Goal: Task Accomplishment & Management: Use online tool/utility

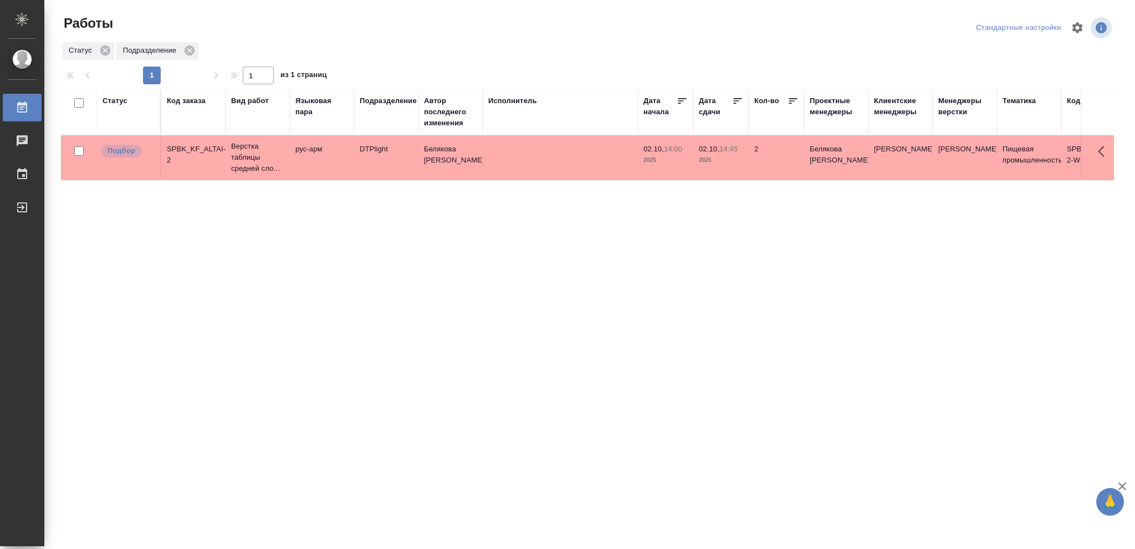
click at [106, 101] on div "Статус" at bounding box center [115, 100] width 25 height 11
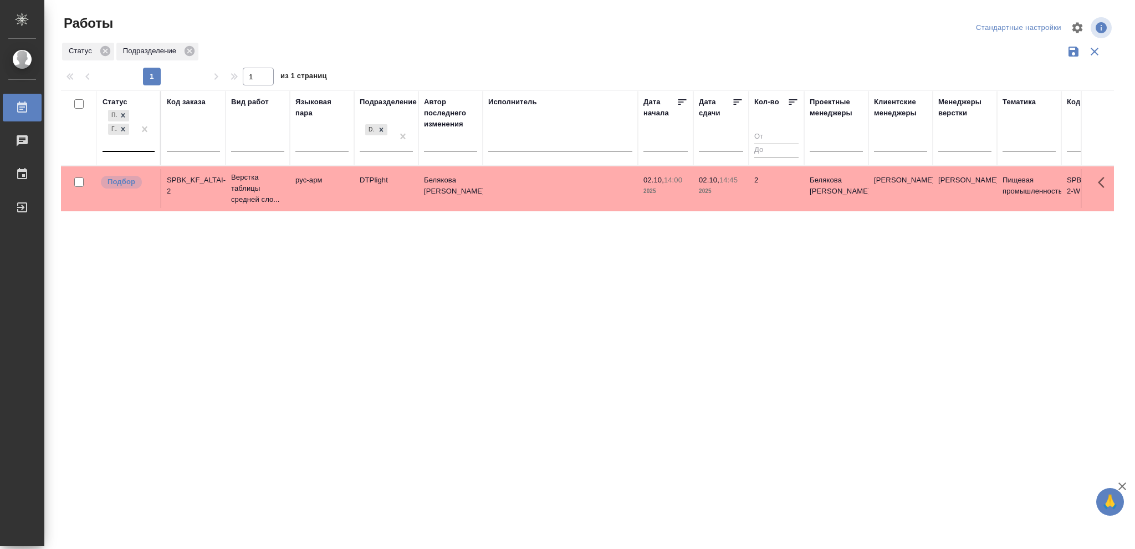
click at [141, 146] on div at bounding box center [145, 129] width 20 height 43
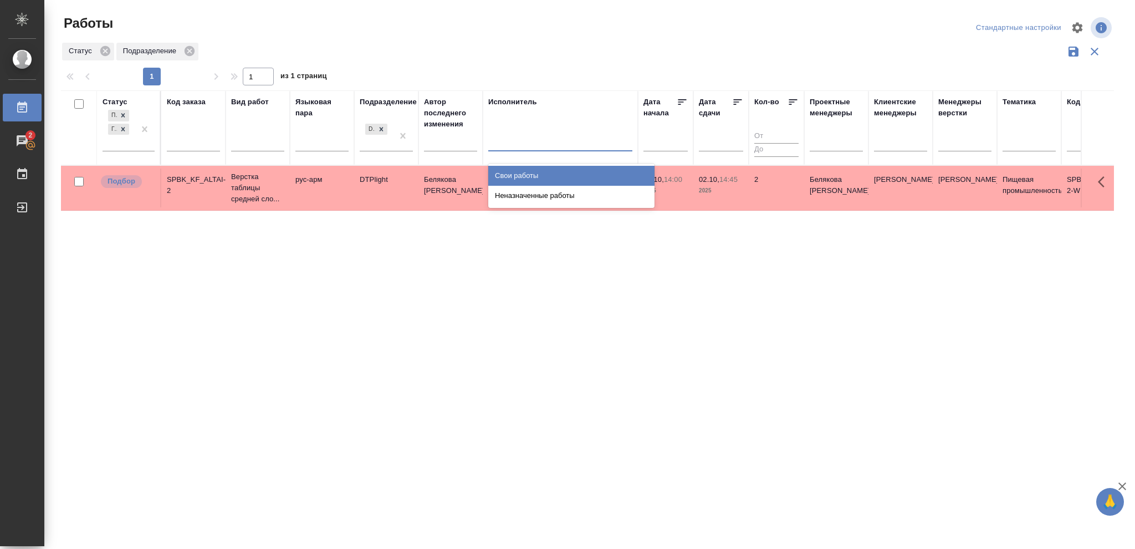
click at [536, 145] on div at bounding box center [560, 140] width 144 height 16
click at [537, 169] on div "Свои работы" at bounding box center [571, 176] width 166 height 20
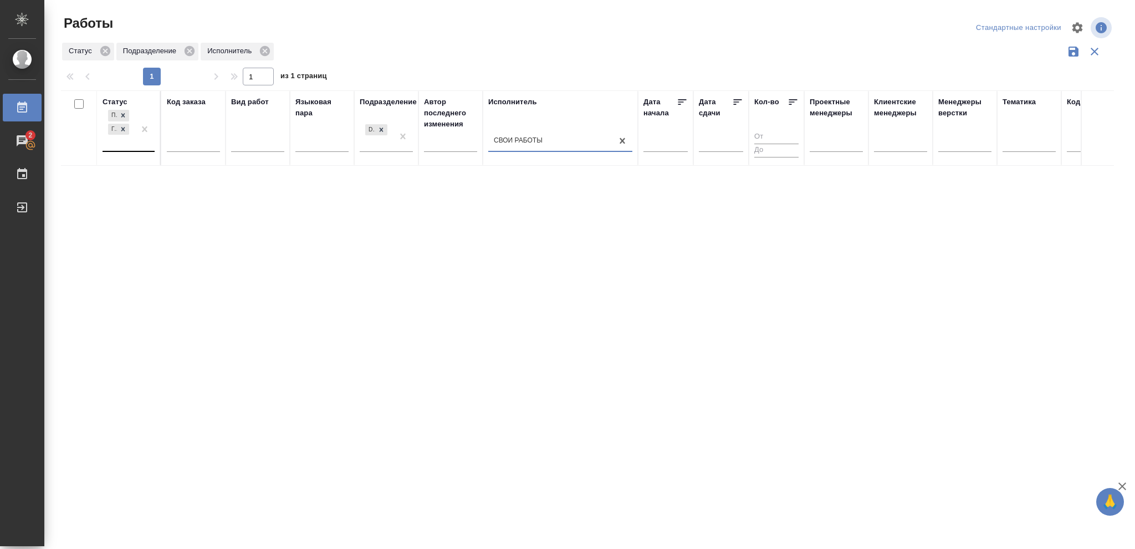
click at [125, 150] on div "Подбор Готов к работе" at bounding box center [119, 129] width 32 height 43
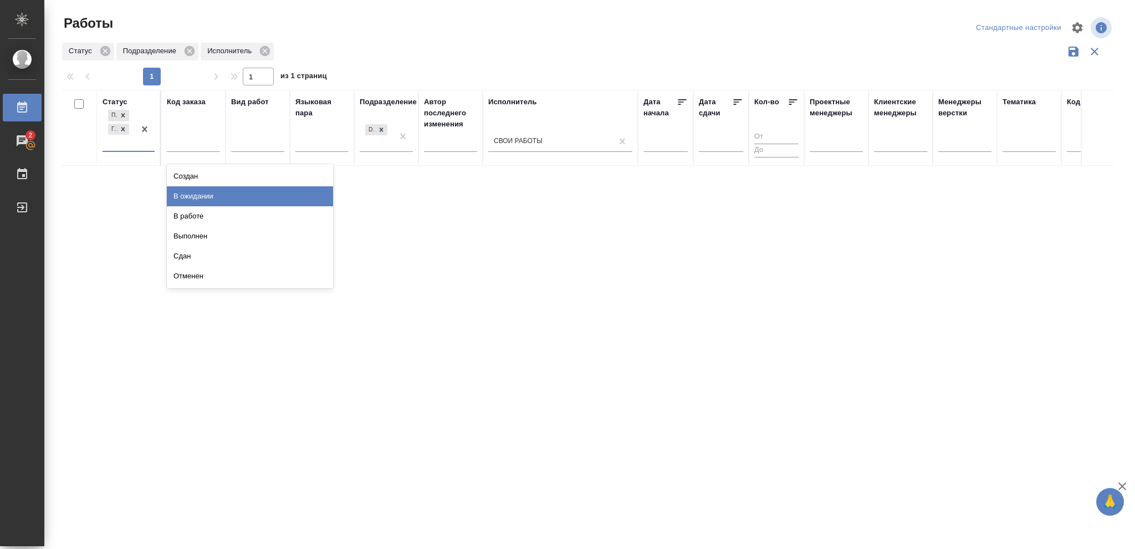
click at [215, 198] on div "В ожидании" at bounding box center [250, 196] width 166 height 20
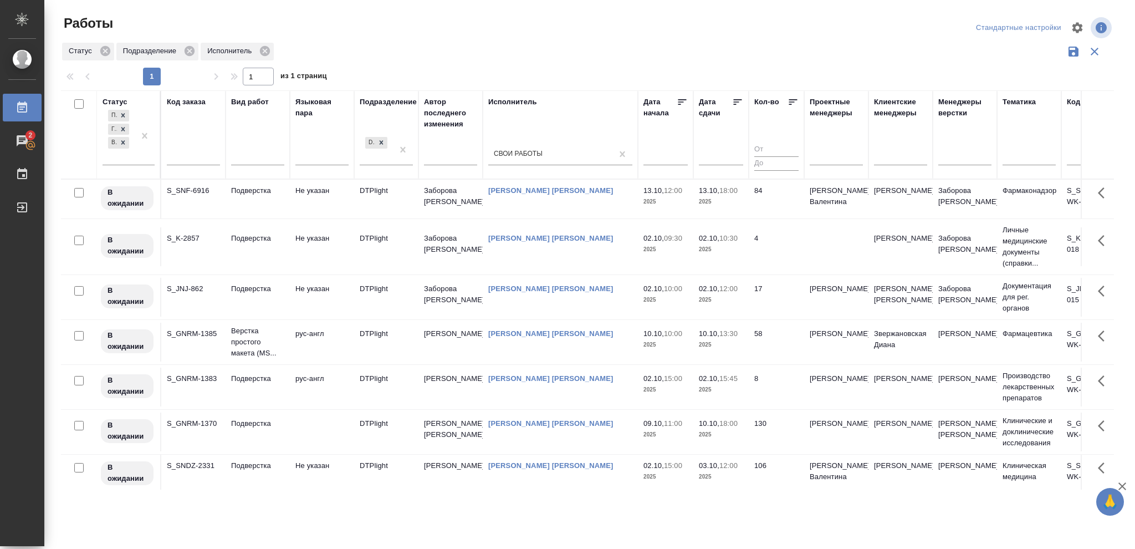
click at [734, 102] on icon at bounding box center [738, 102] width 8 height 6
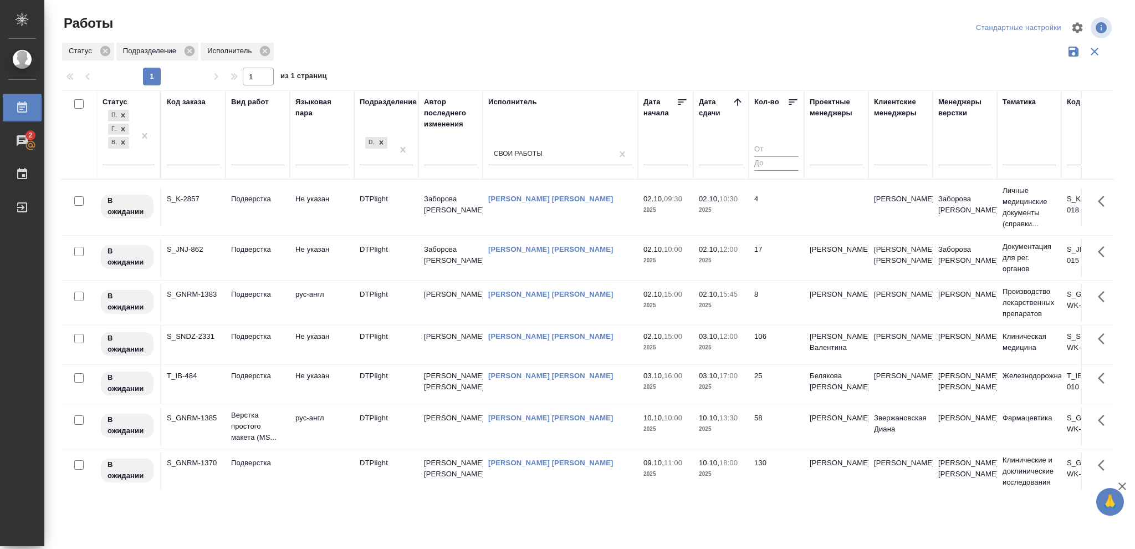
click at [731, 212] on p "2025" at bounding box center [721, 209] width 44 height 11
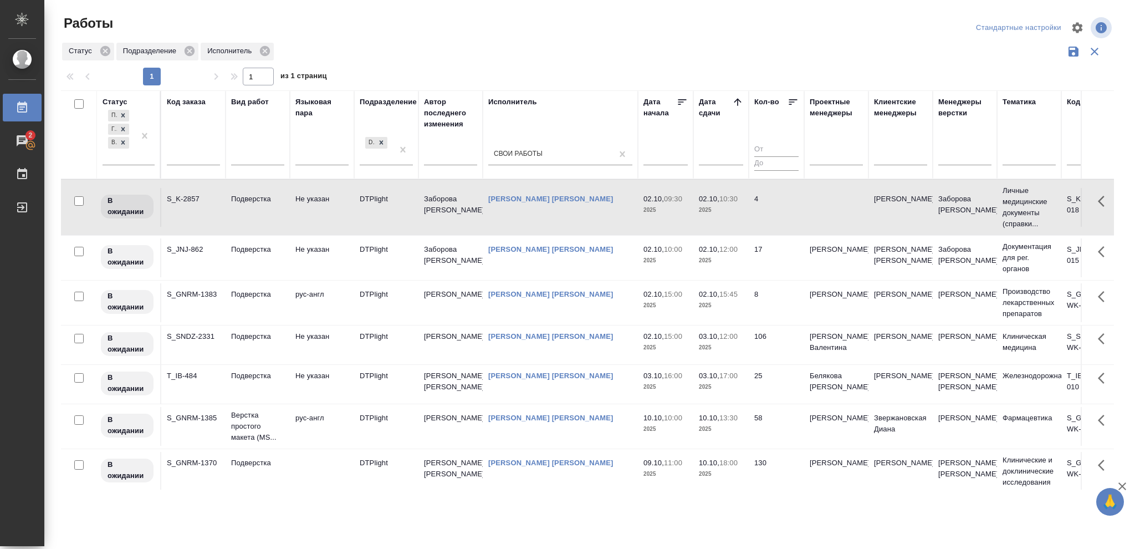
click at [731, 212] on p "2025" at bounding box center [721, 209] width 44 height 11
click at [756, 269] on td "17" at bounding box center [776, 257] width 55 height 39
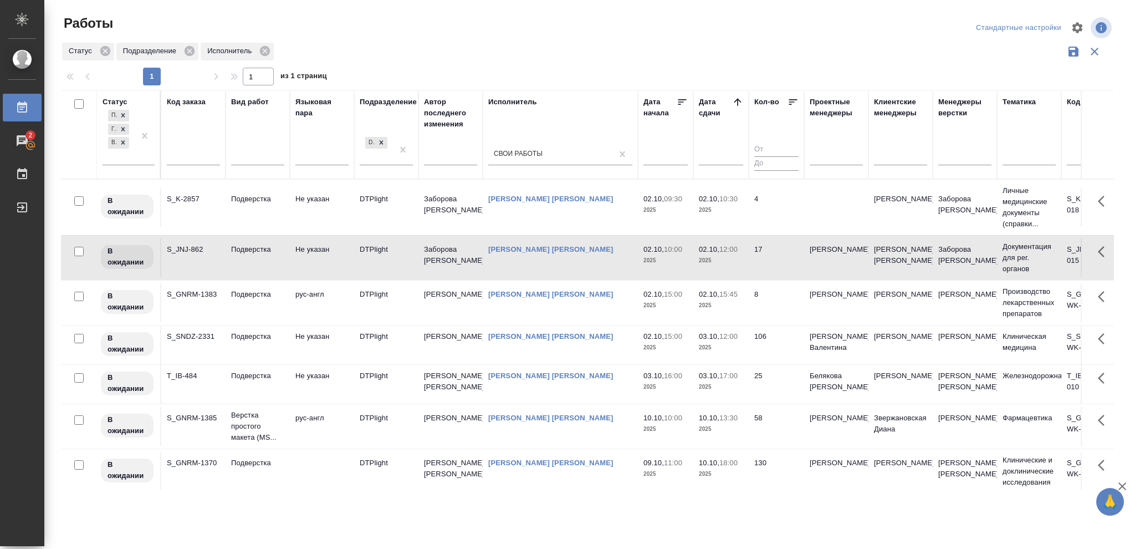
click at [756, 269] on td "17" at bounding box center [776, 257] width 55 height 39
click at [756, 208] on td "4" at bounding box center [776, 207] width 55 height 39
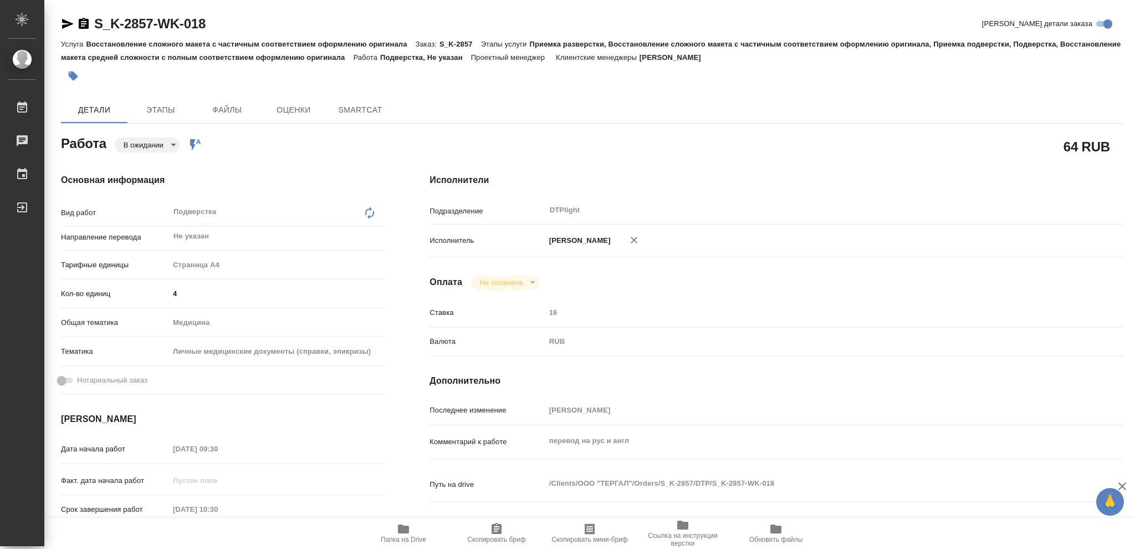
type textarea "x"
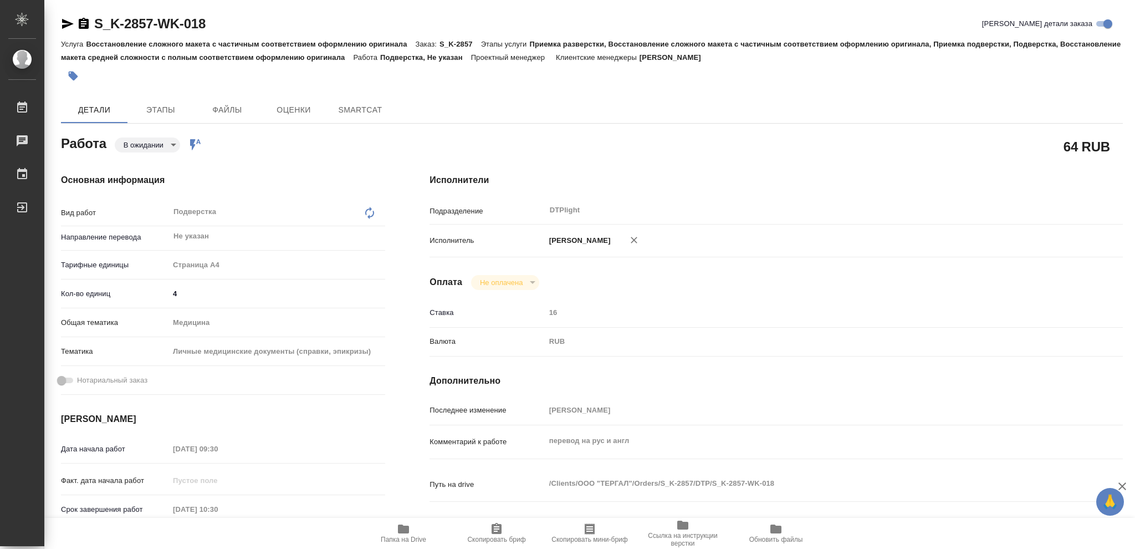
type textarea "x"
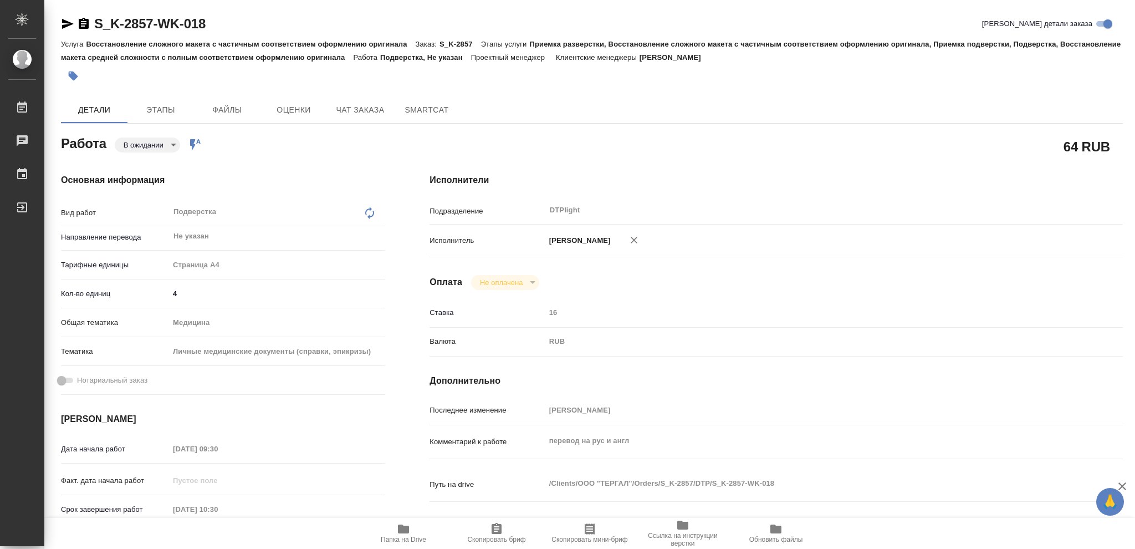
click at [388, 534] on span "Папка на Drive" at bounding box center [404, 532] width 80 height 21
type textarea "x"
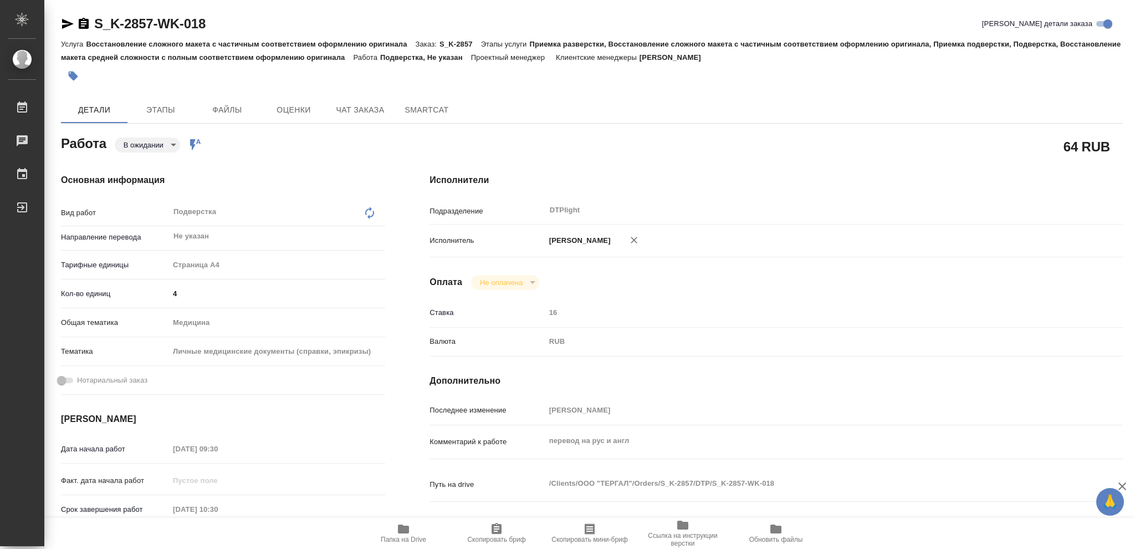
type textarea "x"
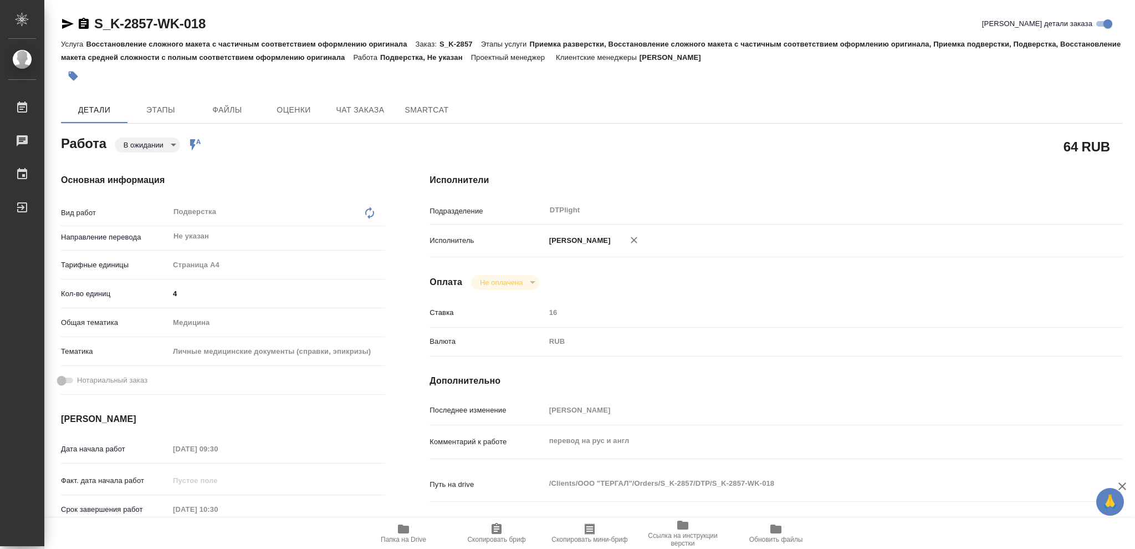
type textarea "x"
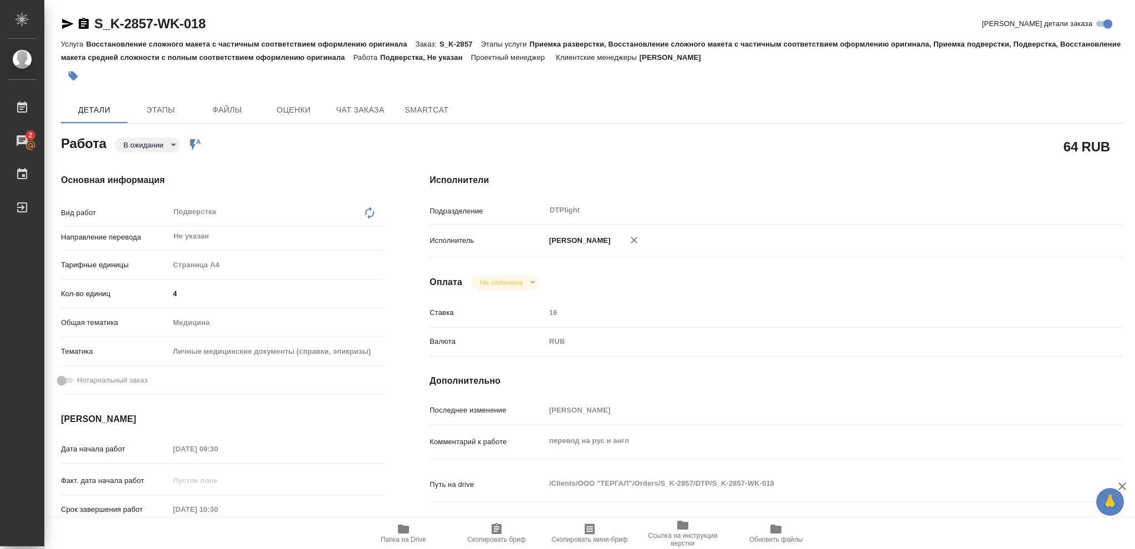
type textarea "x"
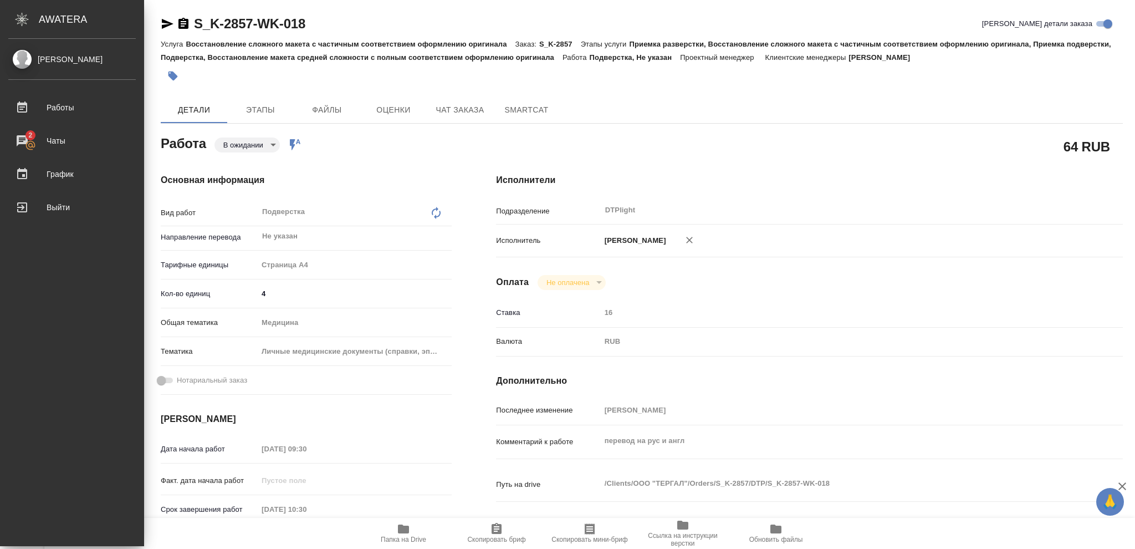
type textarea "x"
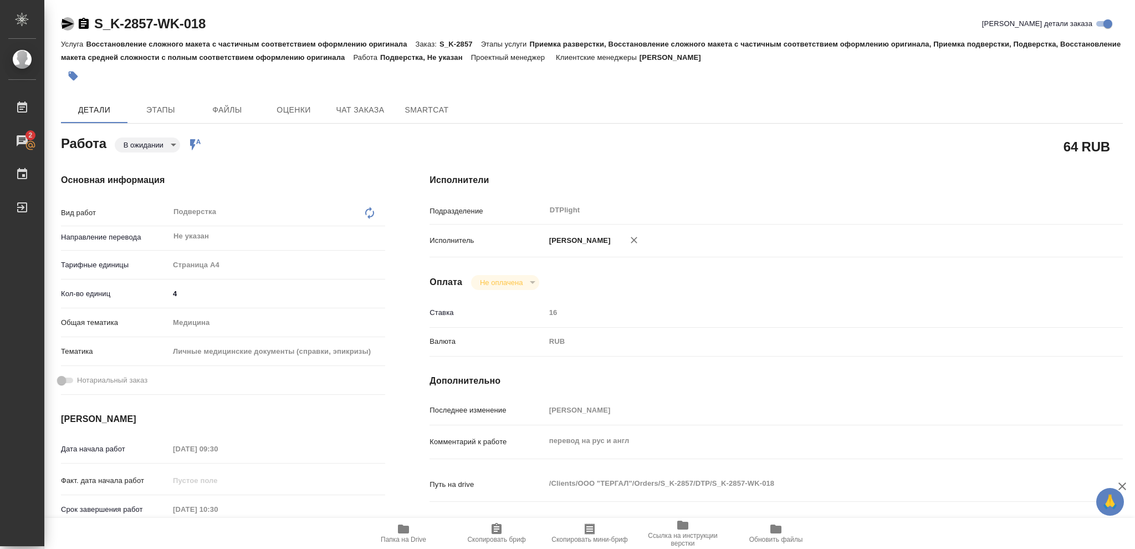
click at [66, 22] on icon "button" at bounding box center [68, 24] width 12 height 10
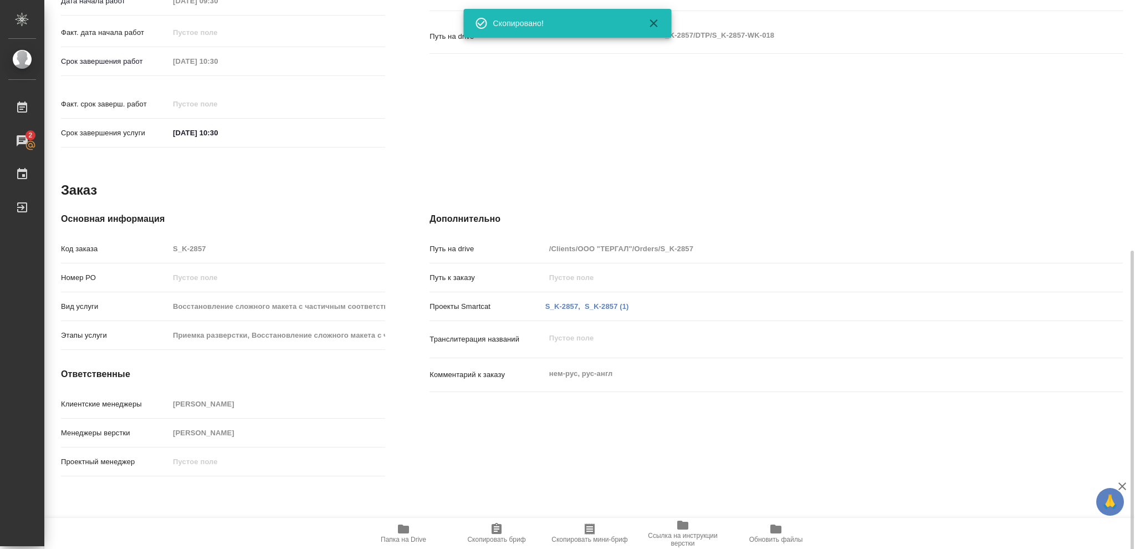
scroll to position [451, 0]
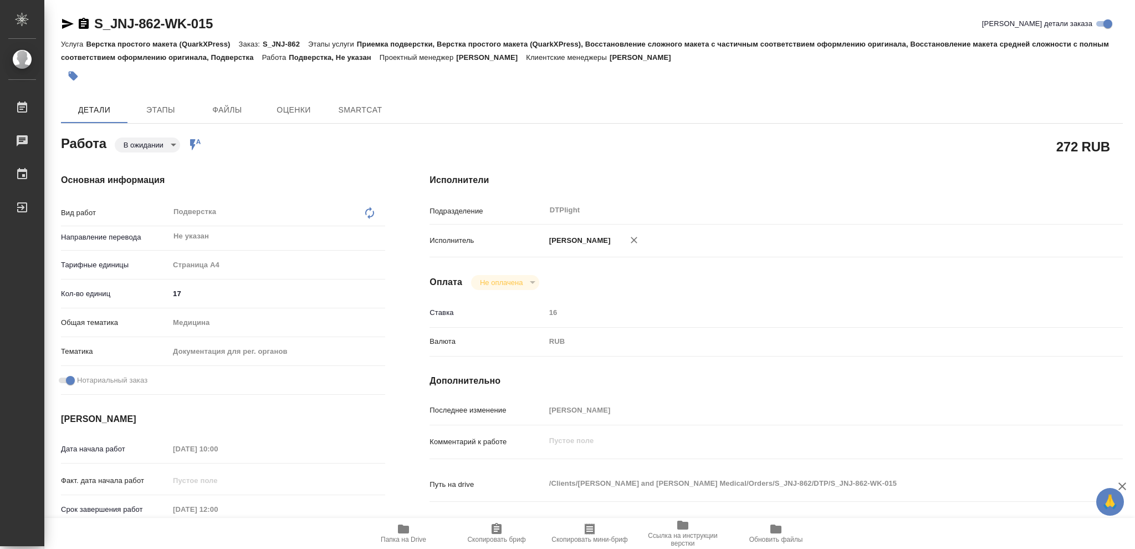
type textarea "x"
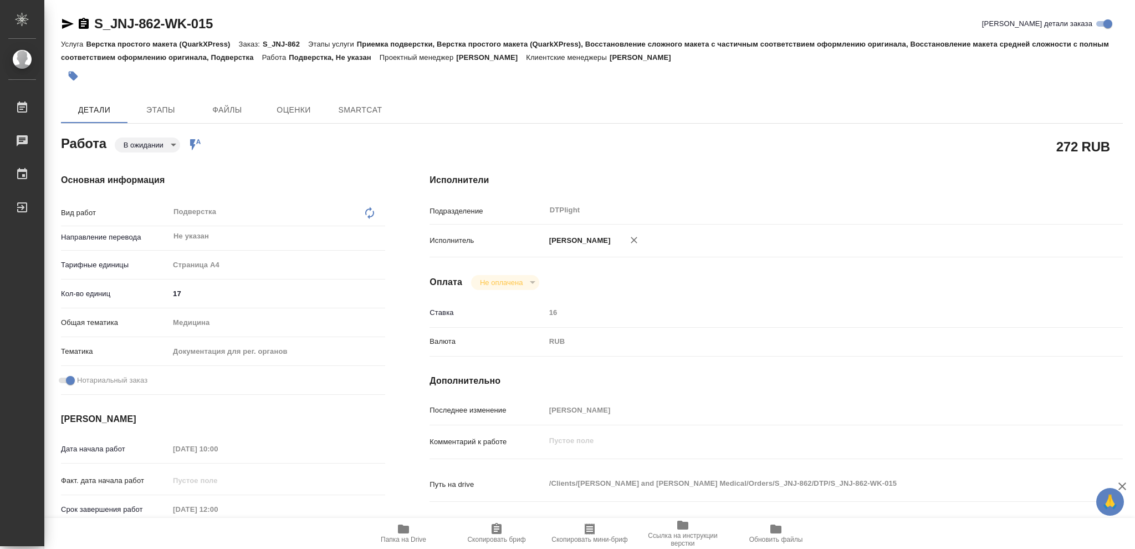
type textarea "x"
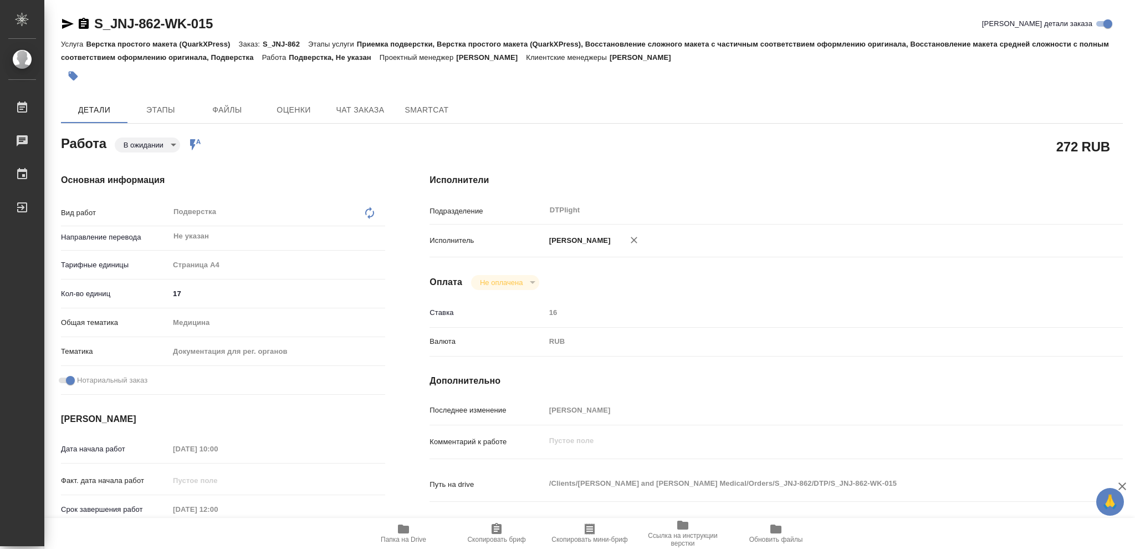
click at [387, 538] on span "Папка на Drive" at bounding box center [403, 539] width 45 height 8
type textarea "x"
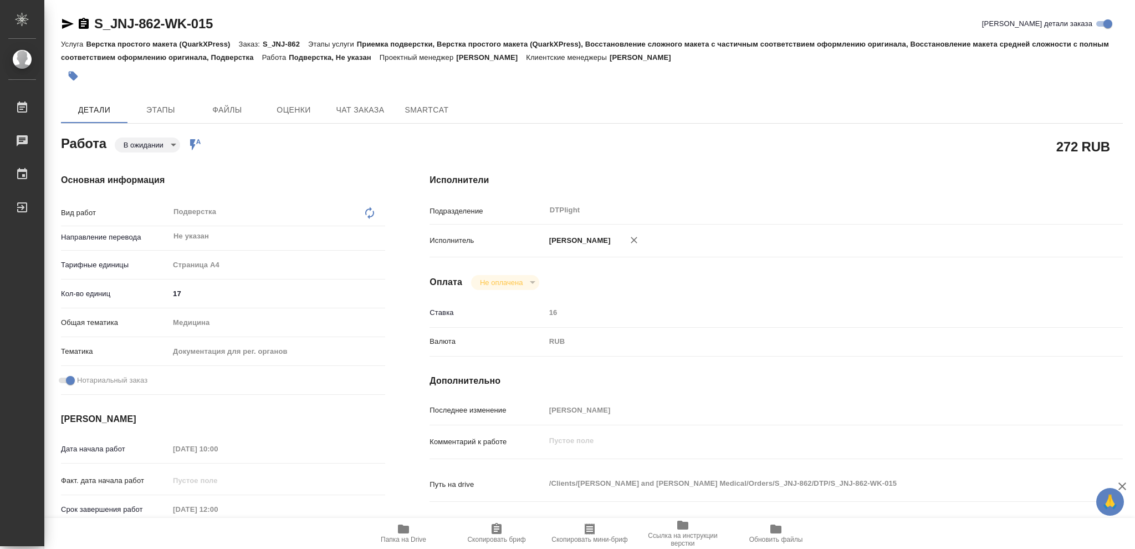
type textarea "x"
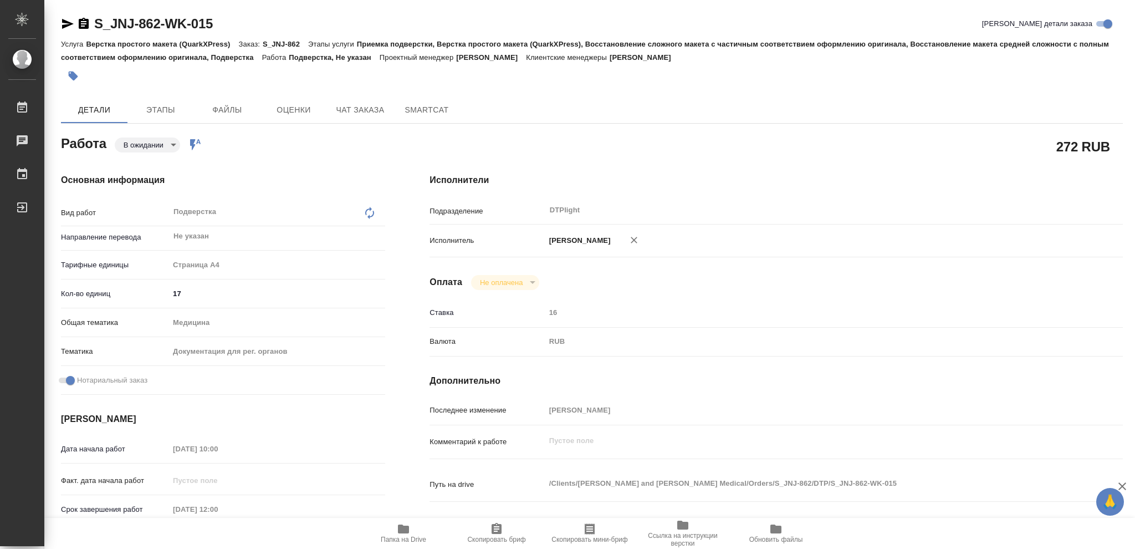
type textarea "x"
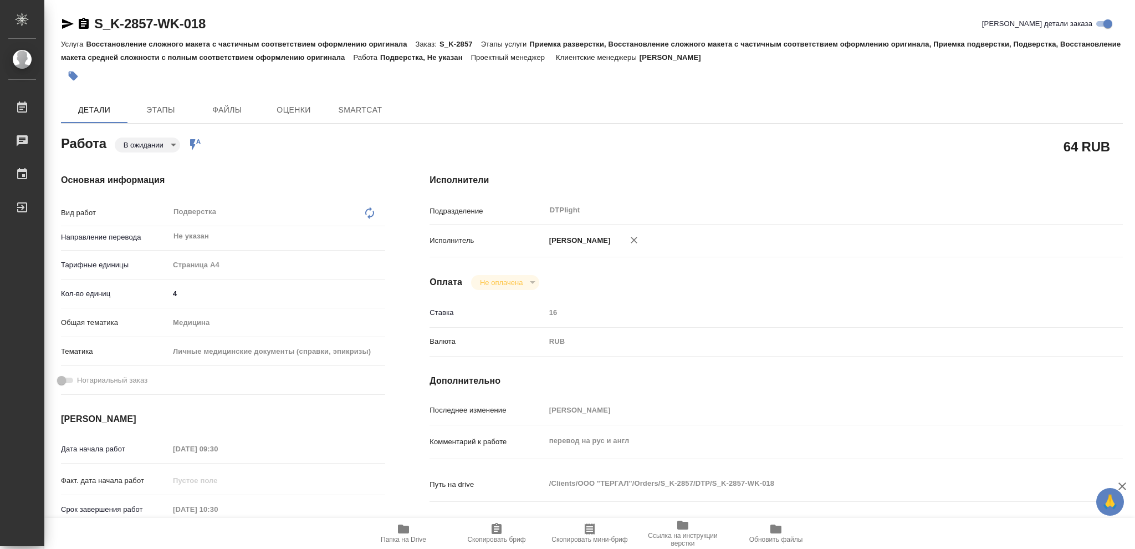
type textarea "x"
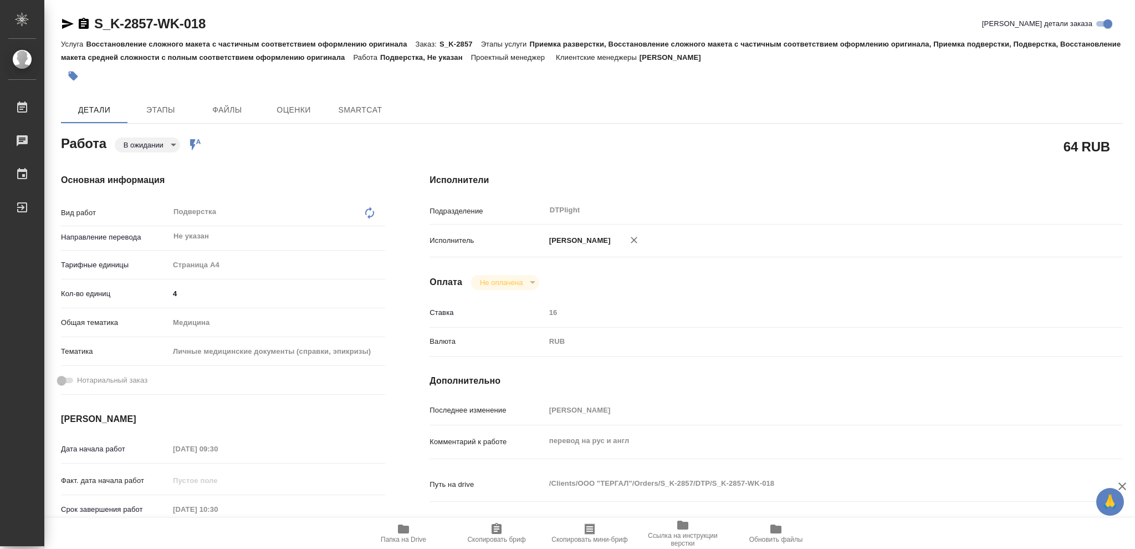
type textarea "x"
click at [65, 24] on icon "button" at bounding box center [68, 24] width 12 height 10
type textarea "x"
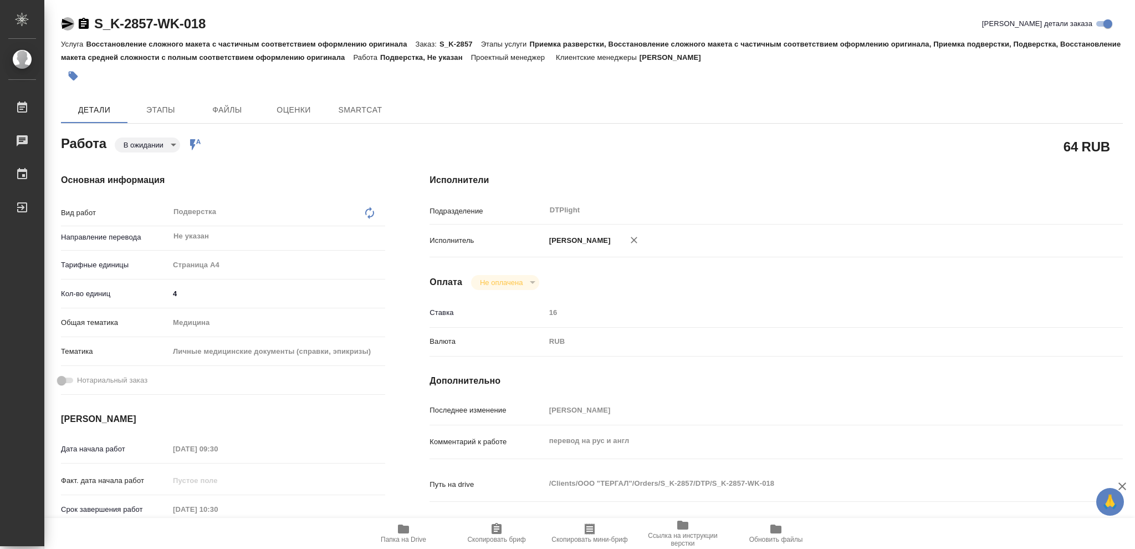
type textarea "x"
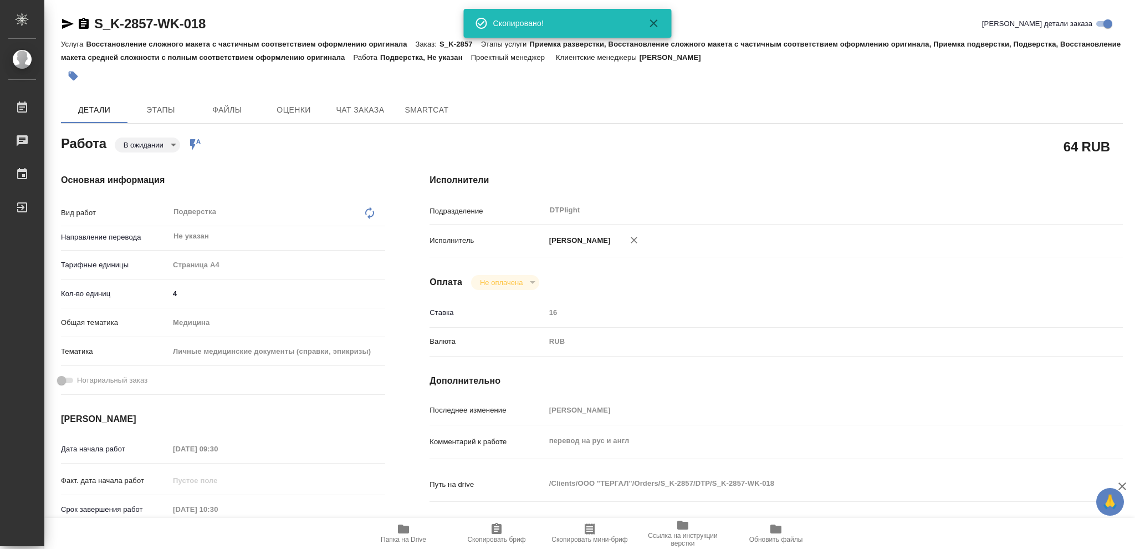
type textarea "x"
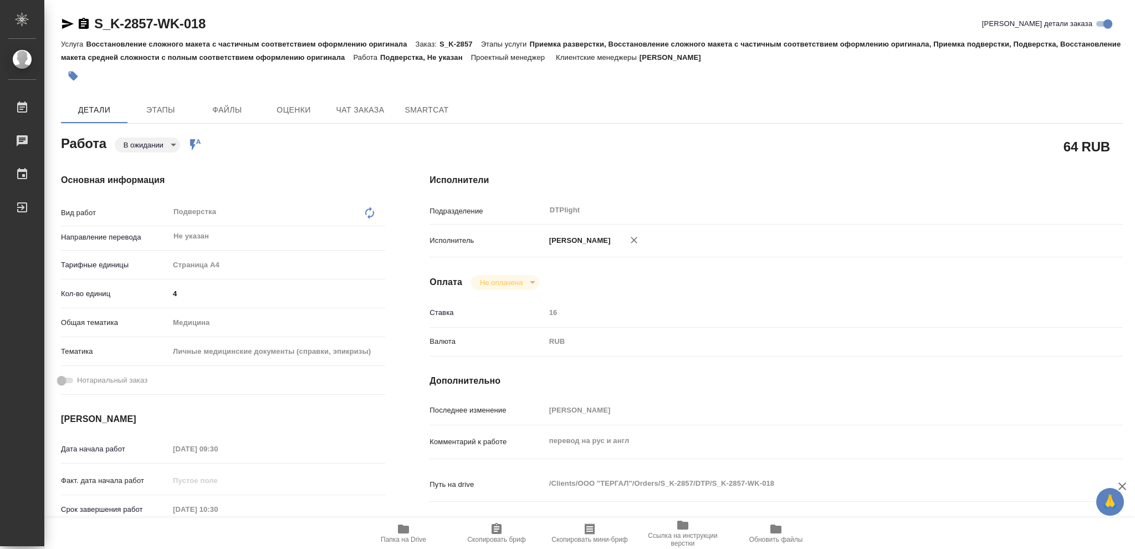
type textarea "x"
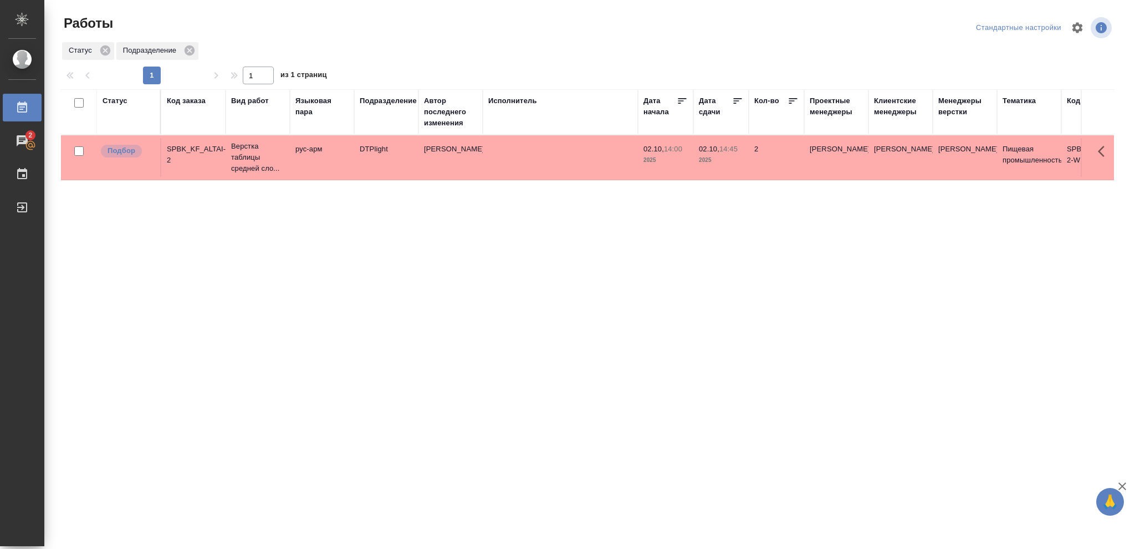
click at [108, 103] on div "Статус" at bounding box center [115, 100] width 25 height 11
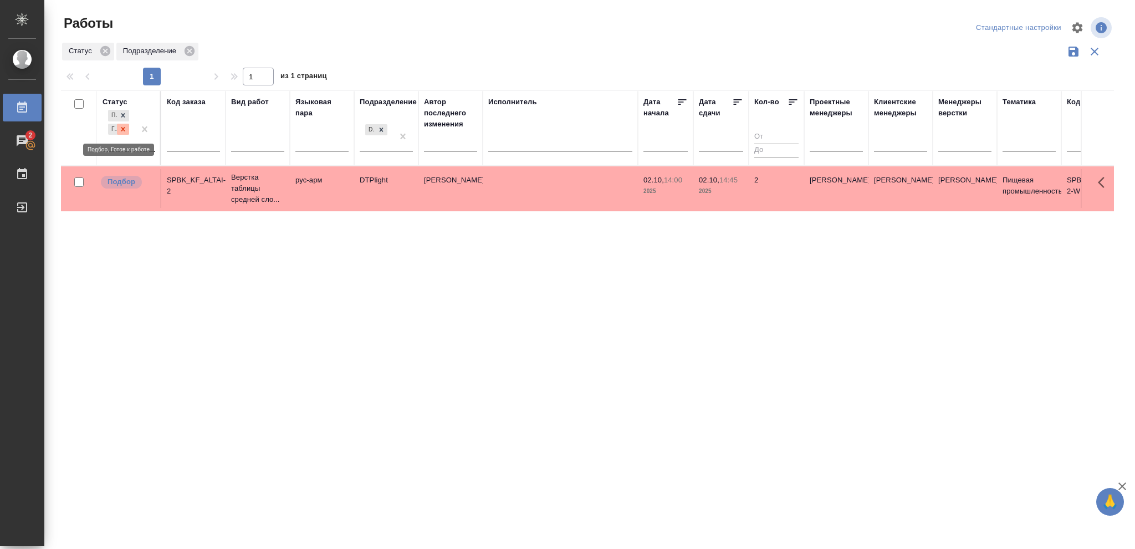
click at [117, 126] on div at bounding box center [123, 130] width 12 height 12
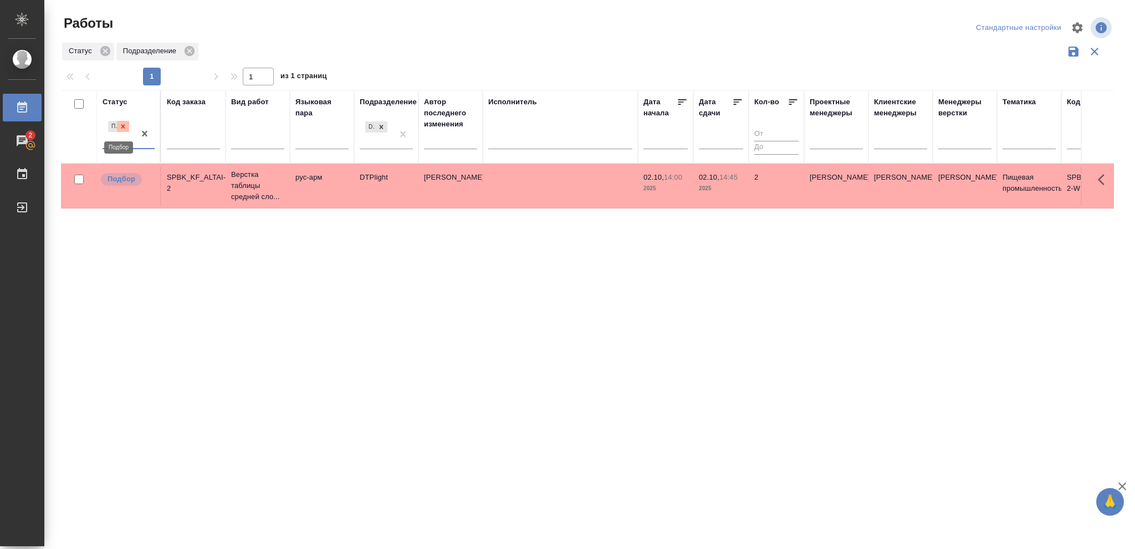
click at [122, 127] on icon at bounding box center [123, 126] width 4 height 4
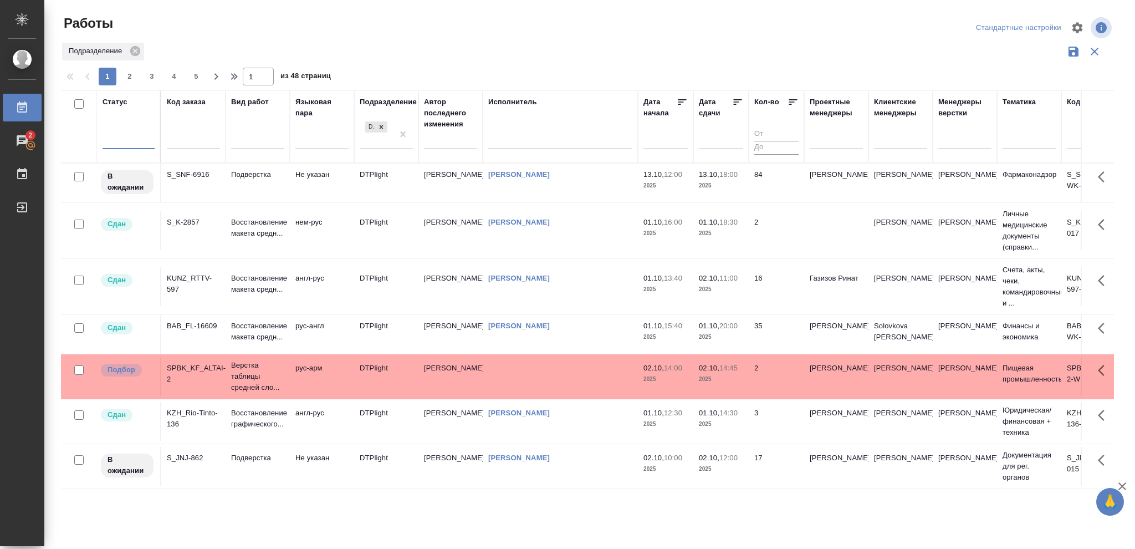
click at [125, 132] on div at bounding box center [129, 138] width 52 height 16
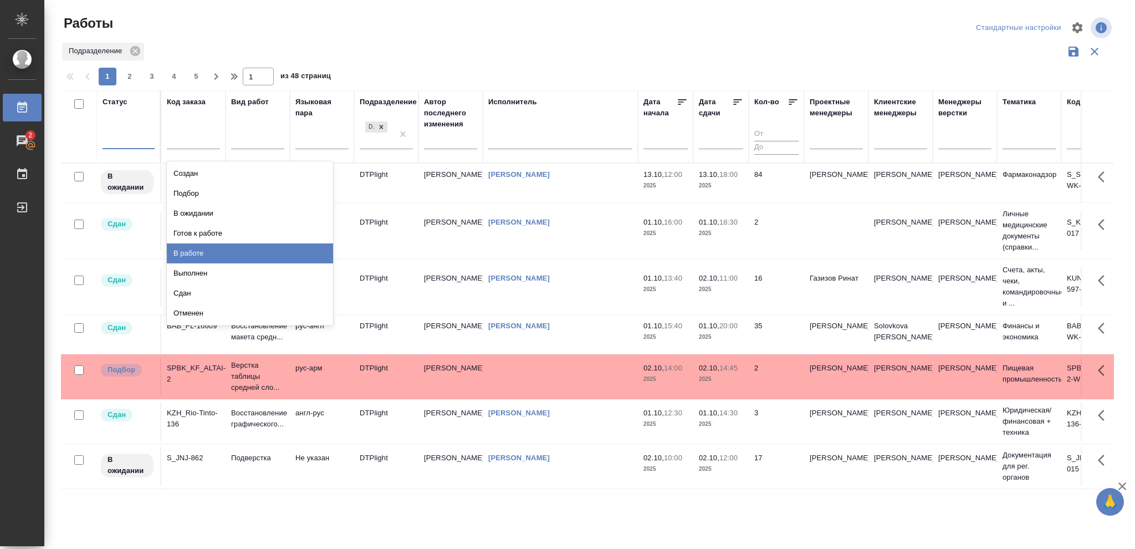
click at [197, 250] on div "В работе" at bounding box center [250, 253] width 166 height 20
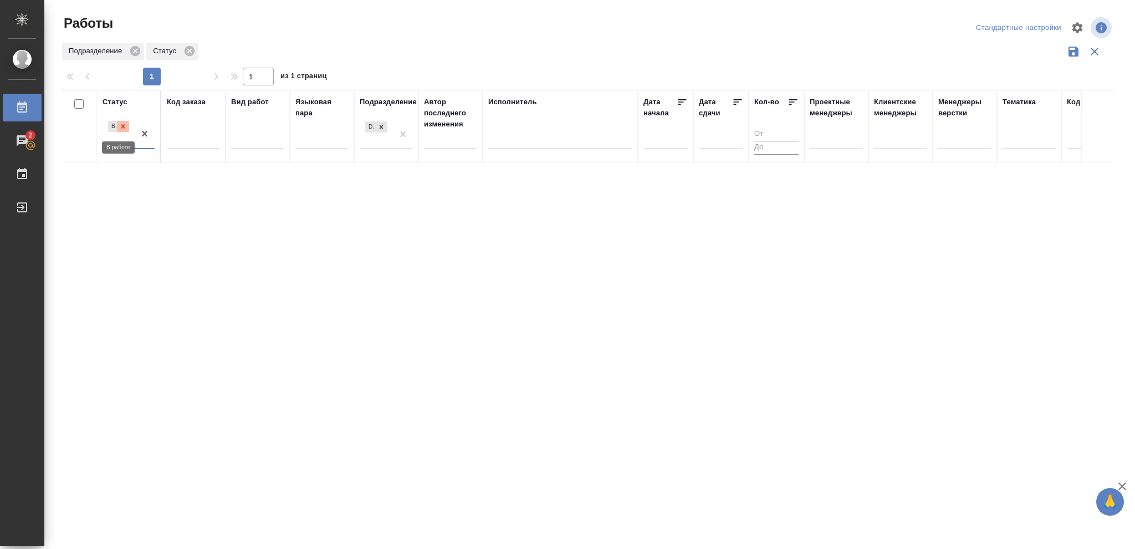
click at [121, 128] on icon at bounding box center [123, 126] width 8 height 8
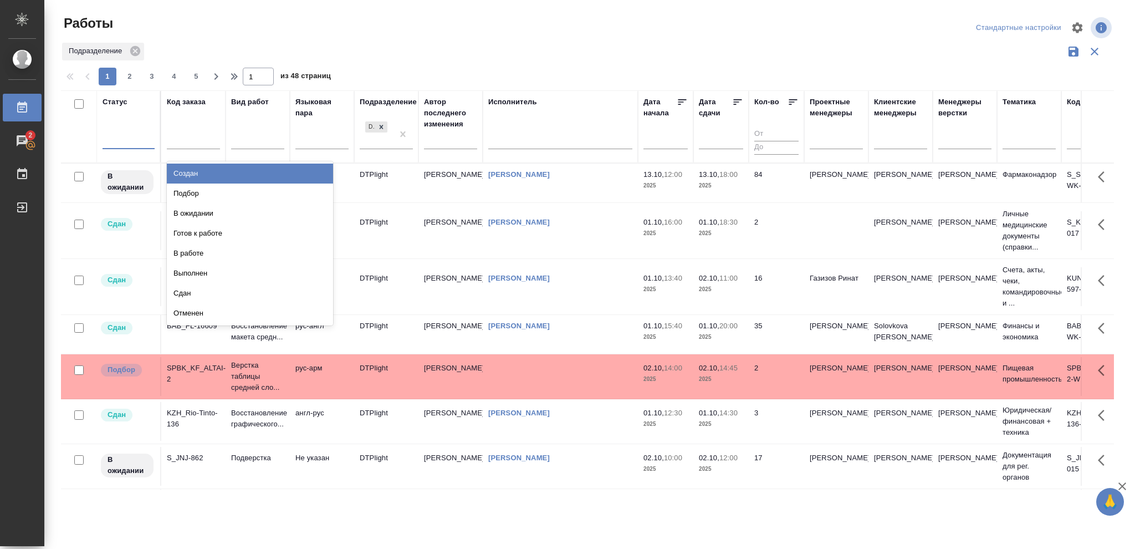
click at [122, 135] on div at bounding box center [129, 138] width 52 height 16
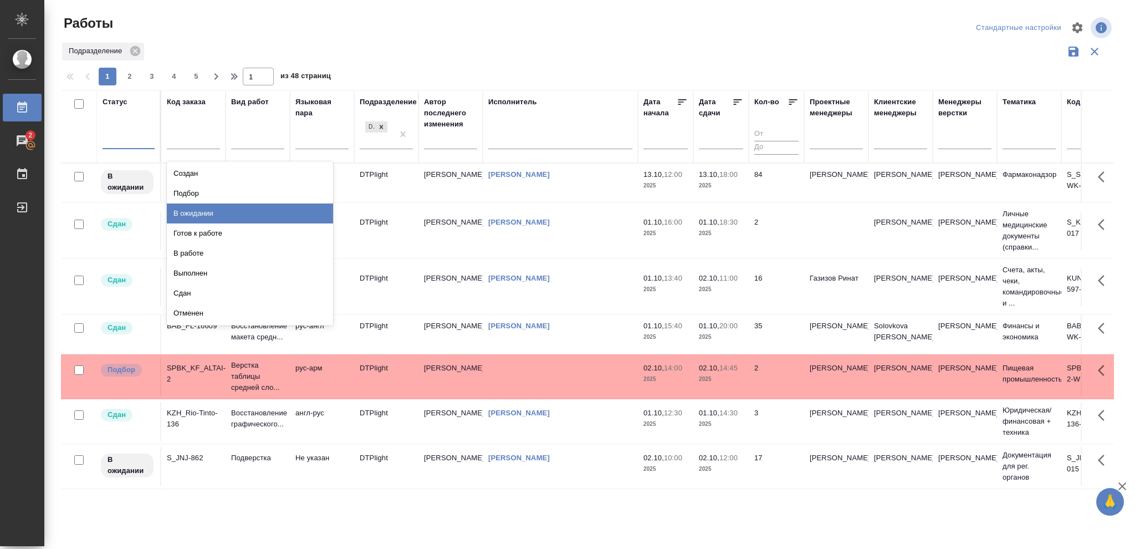
click at [191, 211] on div "В ожидании" at bounding box center [250, 213] width 166 height 20
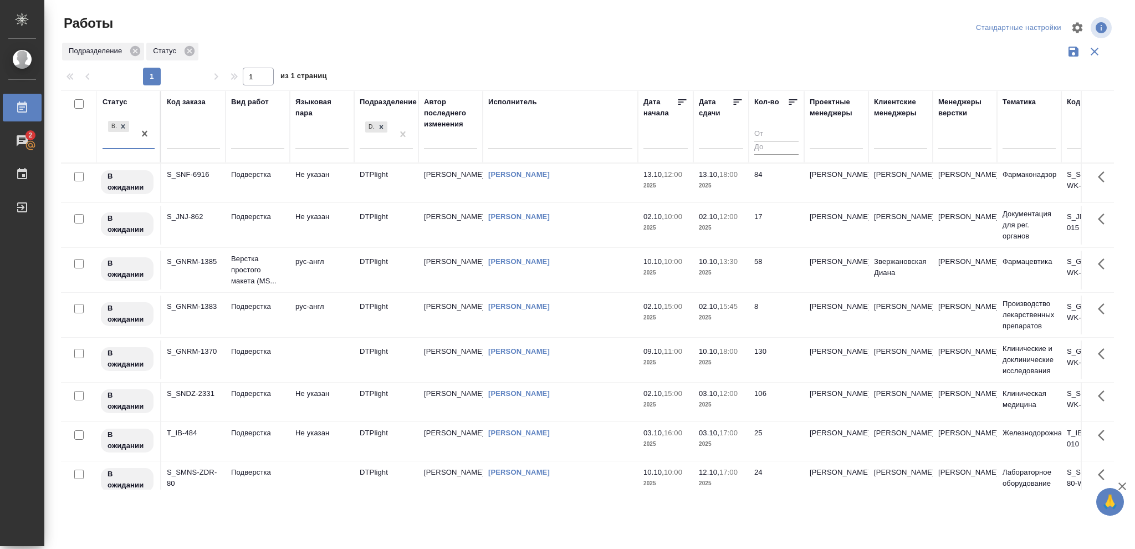
click at [740, 239] on td "02.10, 12:00 2025" at bounding box center [720, 225] width 55 height 39
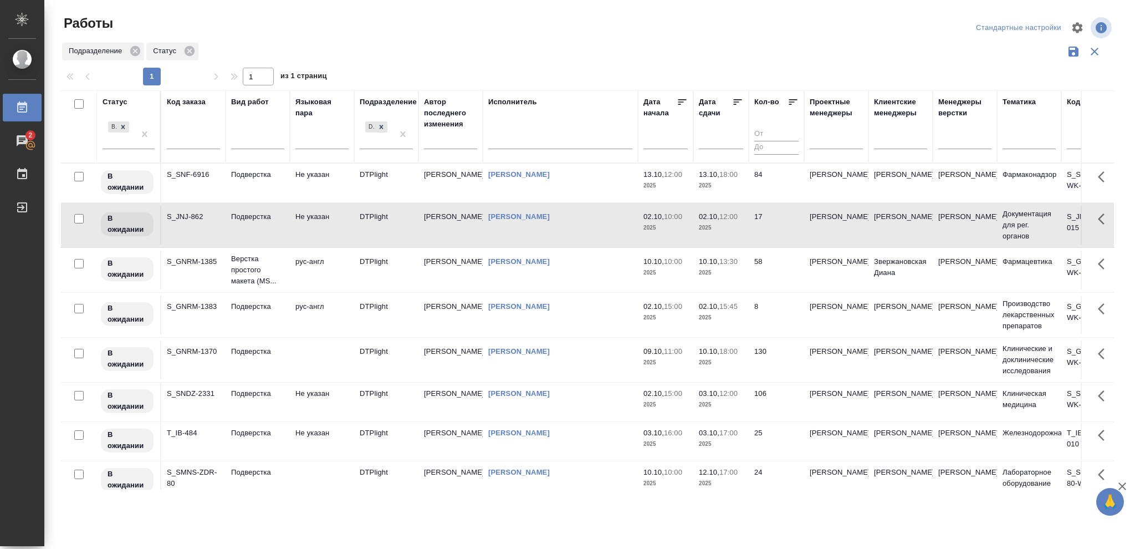
click at [740, 239] on td "02.10, 12:00 2025" at bounding box center [720, 225] width 55 height 39
